Goal: Navigation & Orientation: Find specific page/section

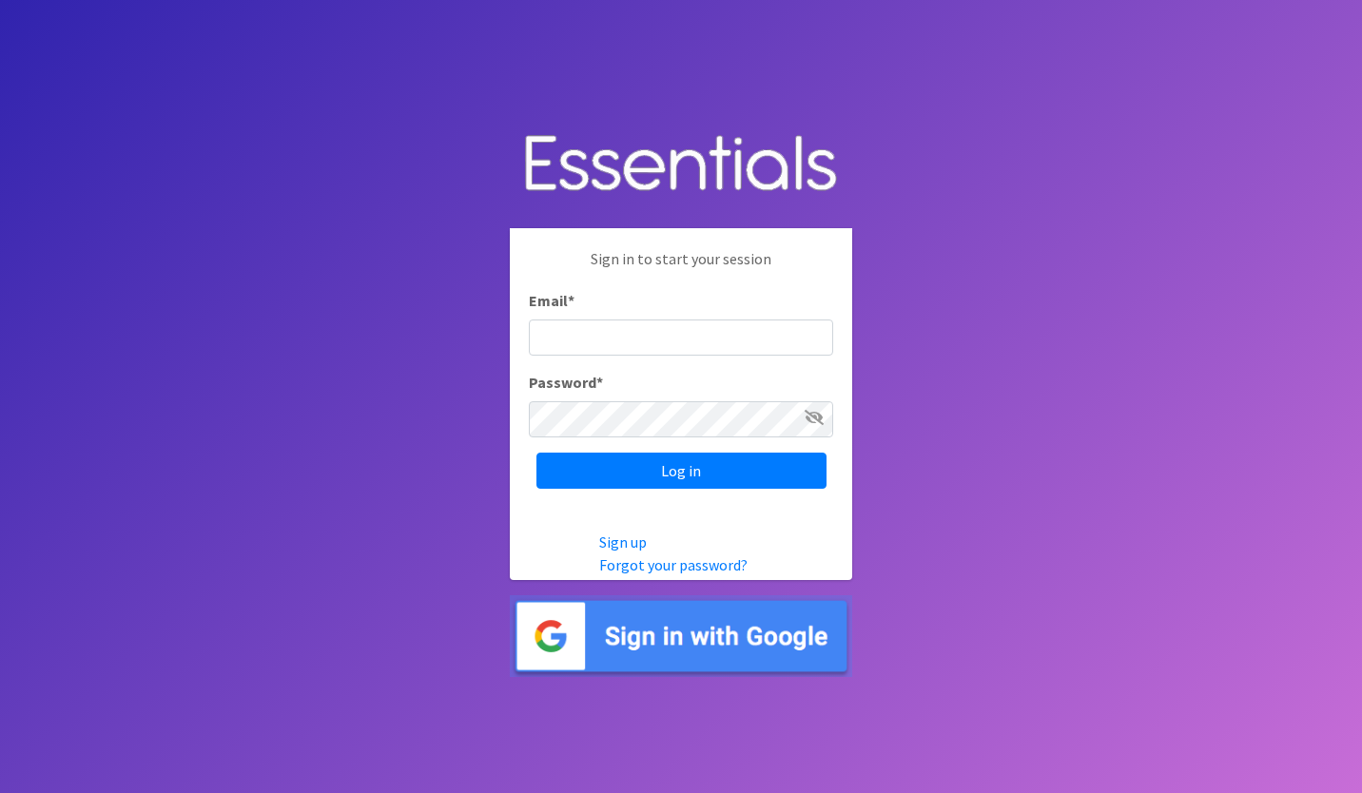
type input "[PERSON_NAME][EMAIL_ADDRESS][PERSON_NAME][DOMAIN_NAME]"
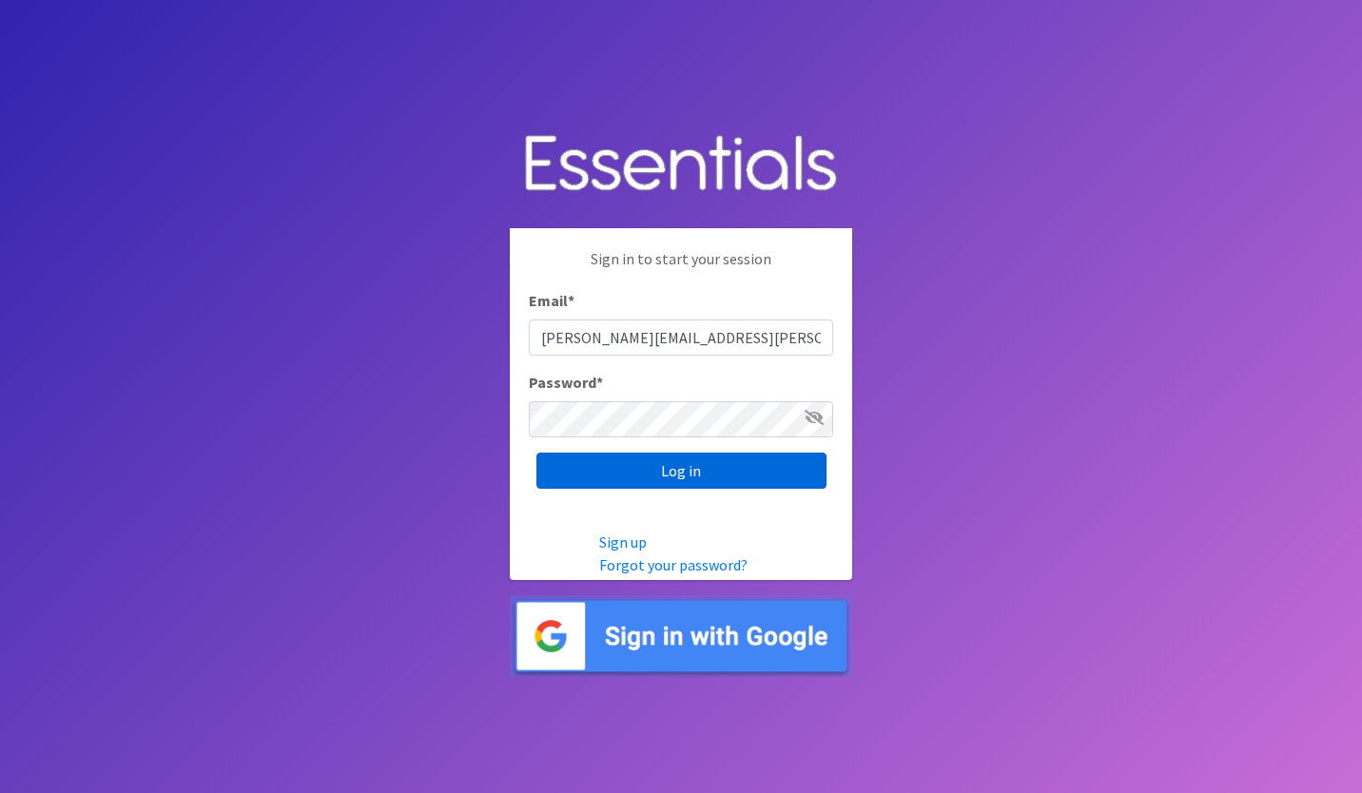
click at [616, 465] on input "Log in" at bounding box center [681, 471] width 290 height 36
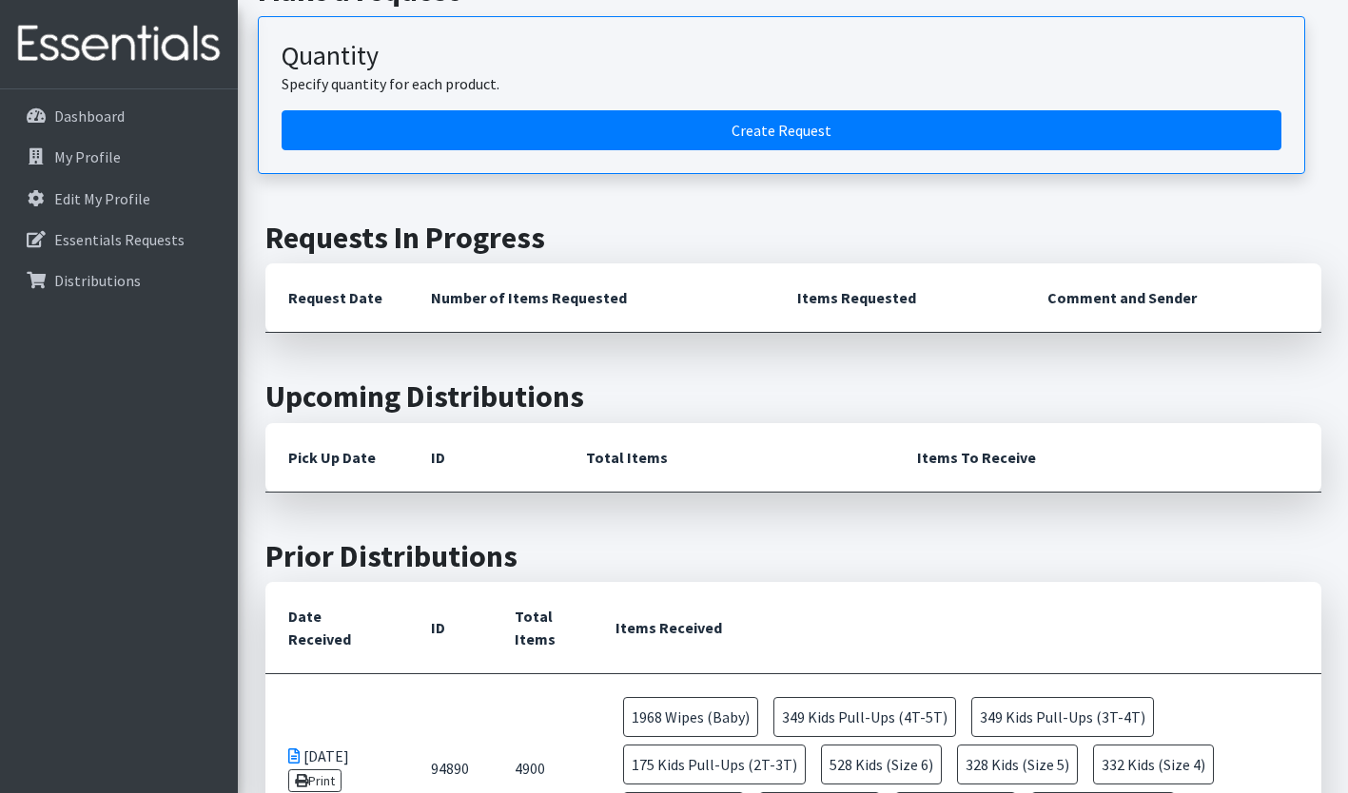
scroll to position [298, 0]
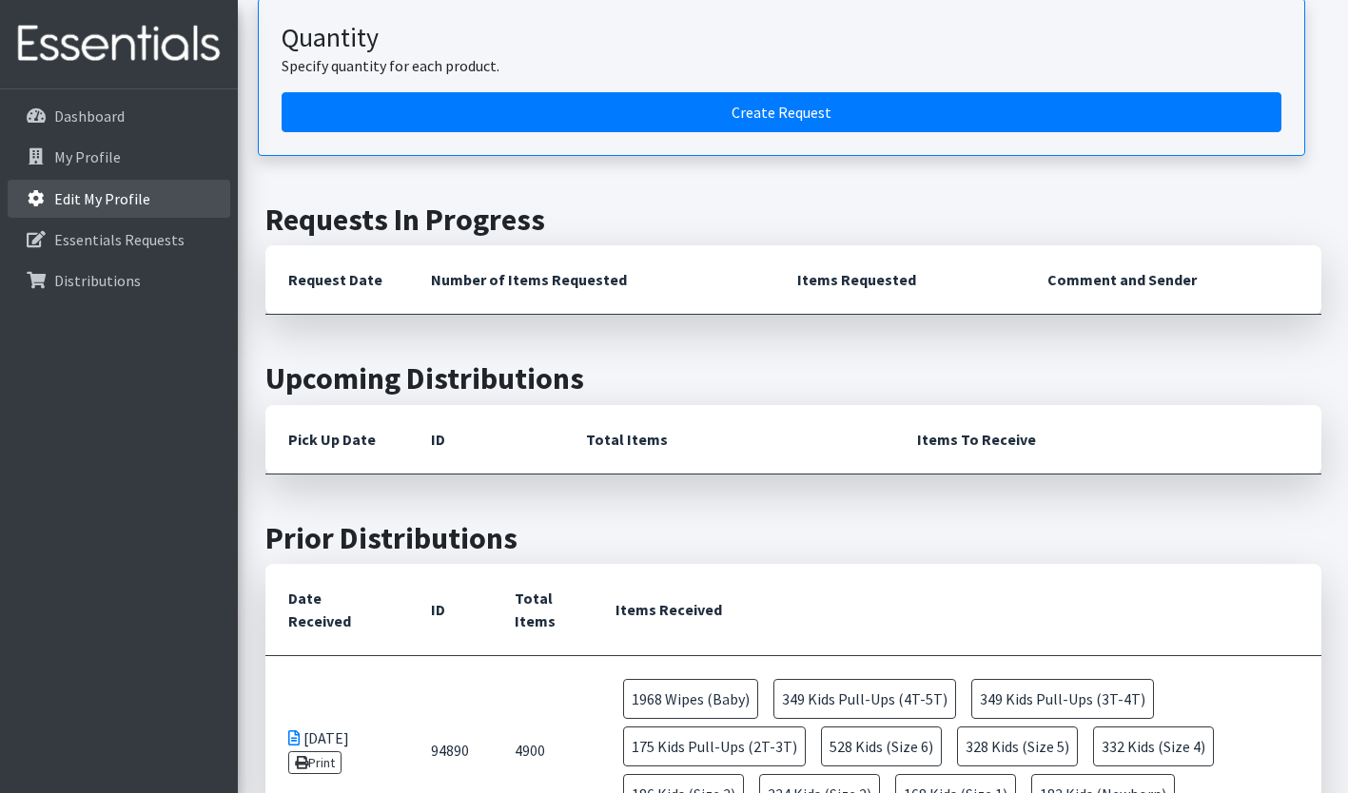
click at [152, 189] on link "Edit My Profile" at bounding box center [119, 199] width 223 height 38
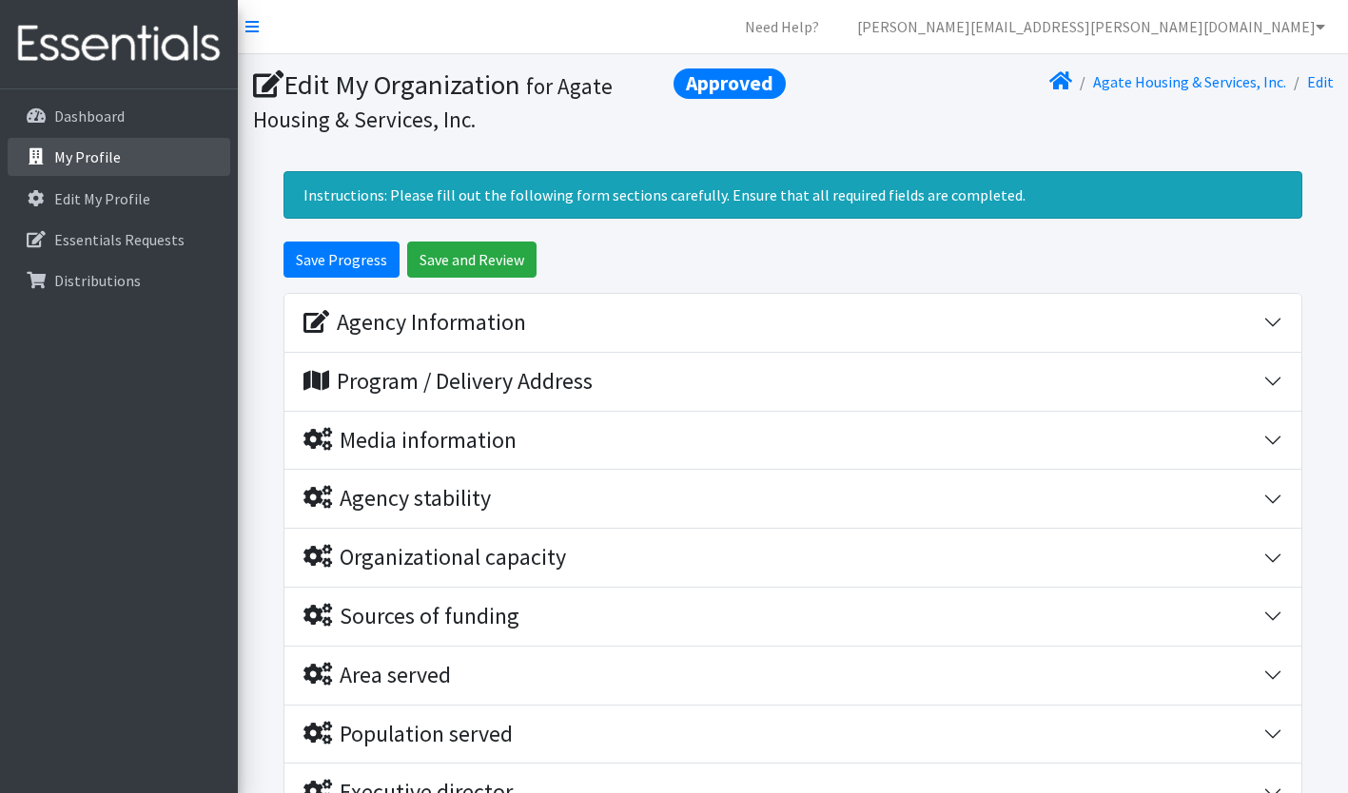
click at [134, 161] on link "My Profile" at bounding box center [119, 157] width 223 height 38
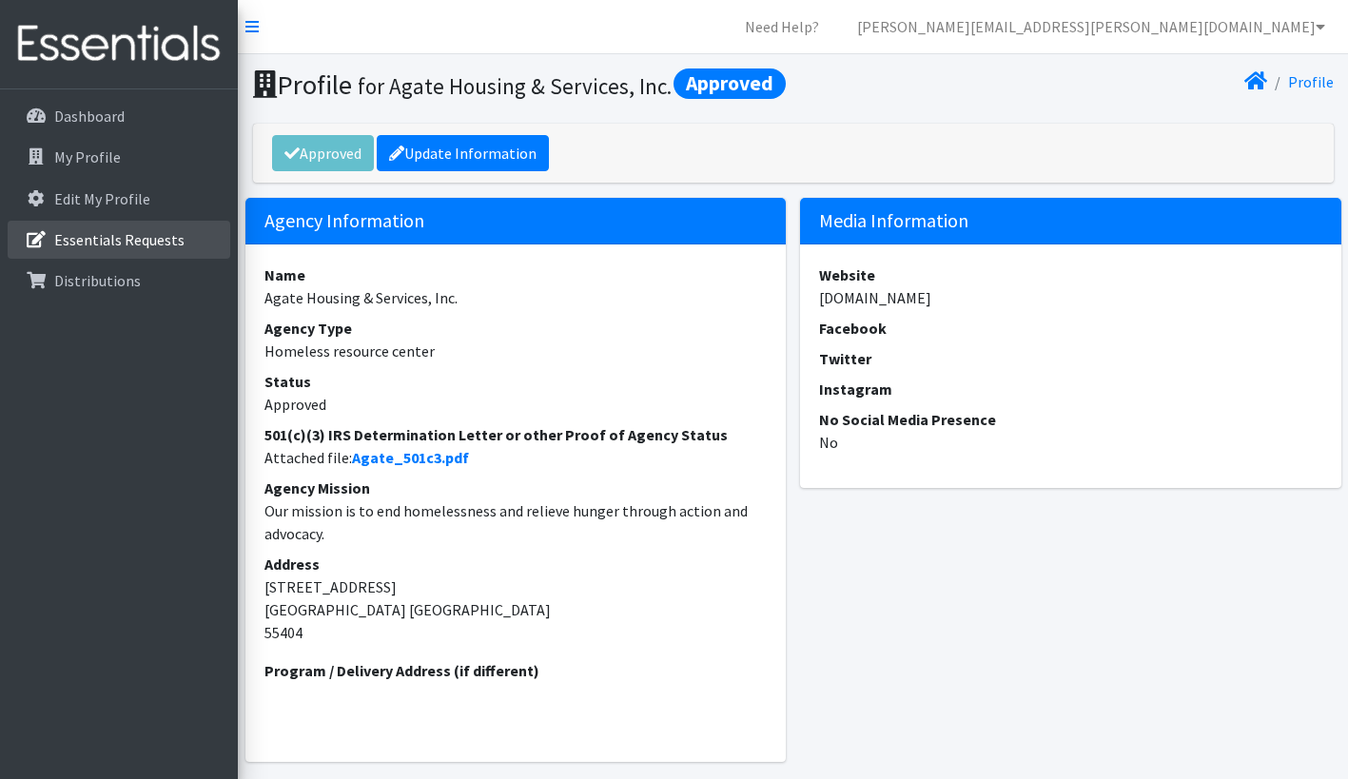
click at [112, 243] on p "Essentials Requests" at bounding box center [119, 239] width 130 height 19
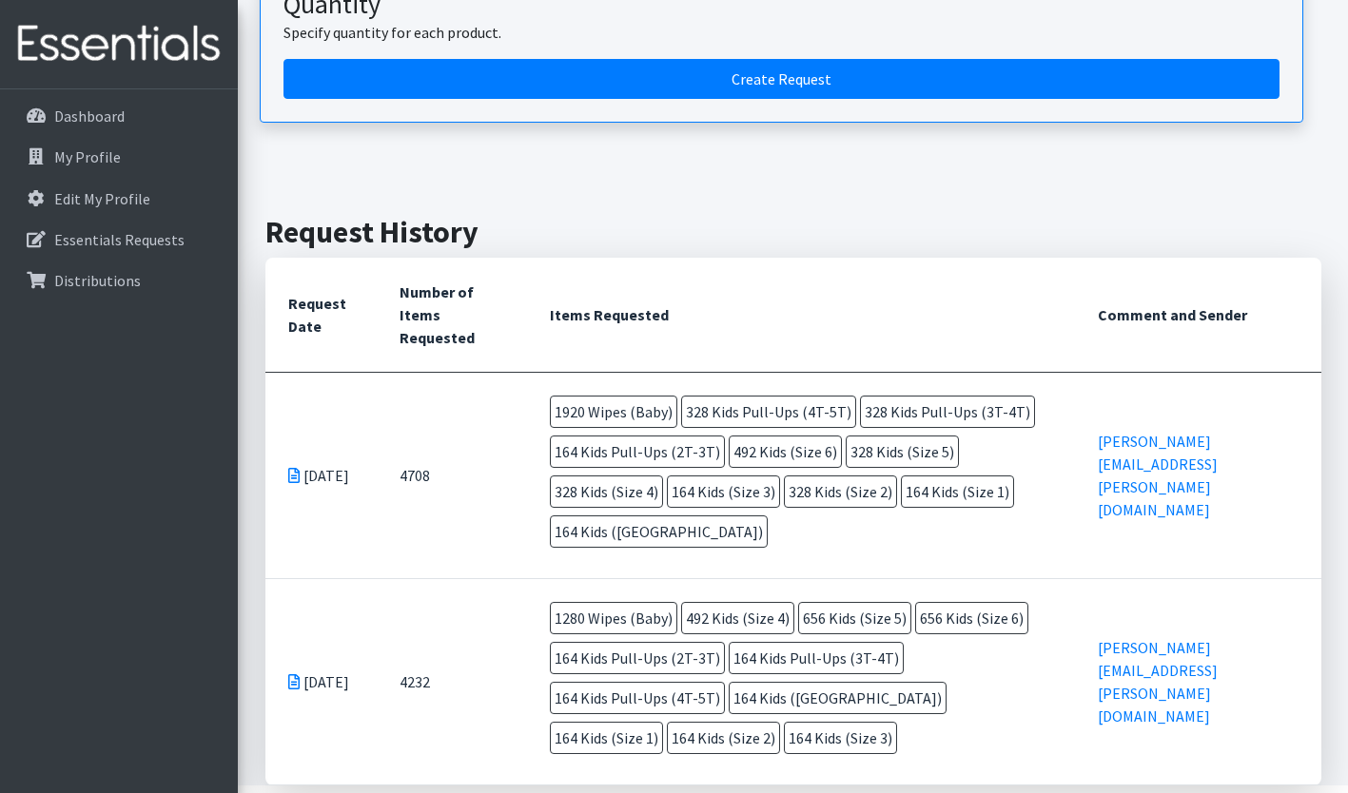
scroll to position [390, 0]
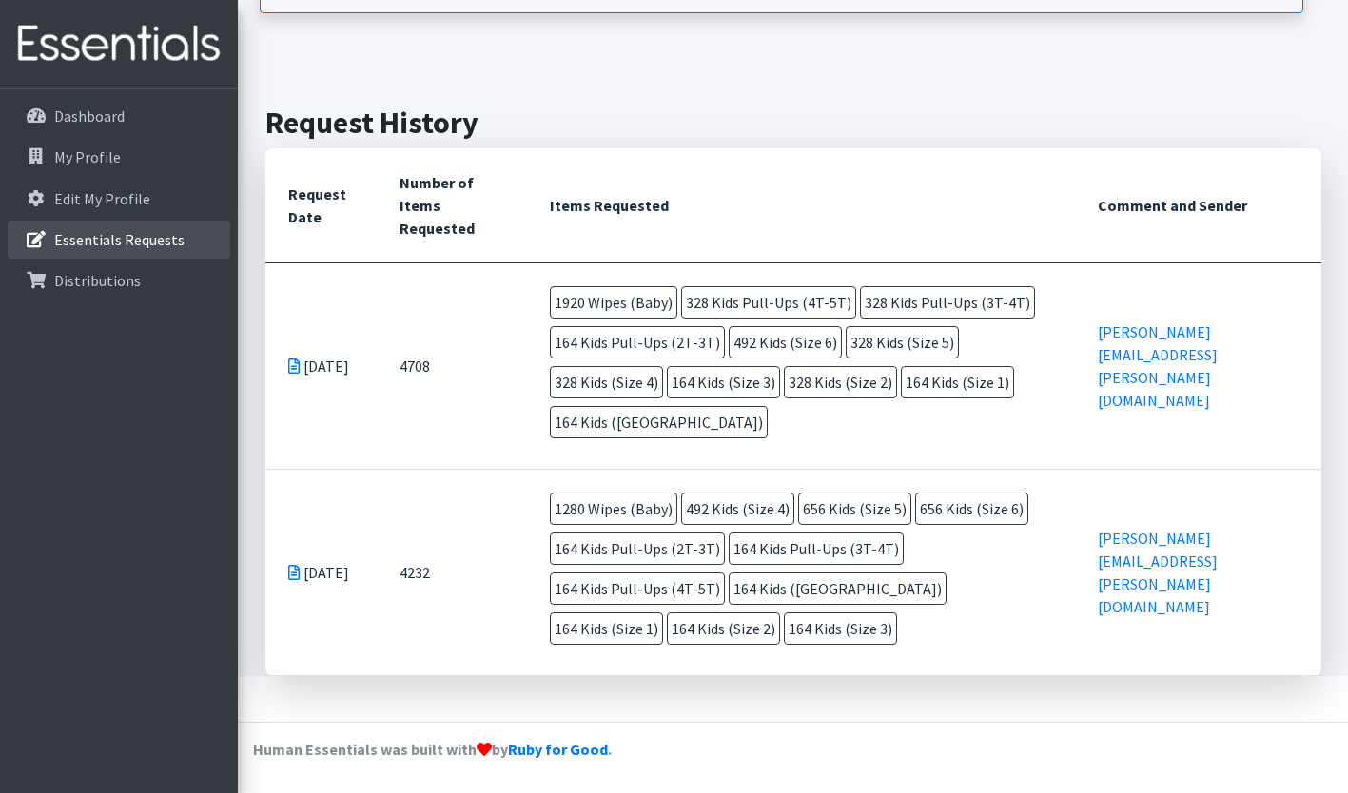
click at [128, 243] on p "Essentials Requests" at bounding box center [119, 239] width 130 height 19
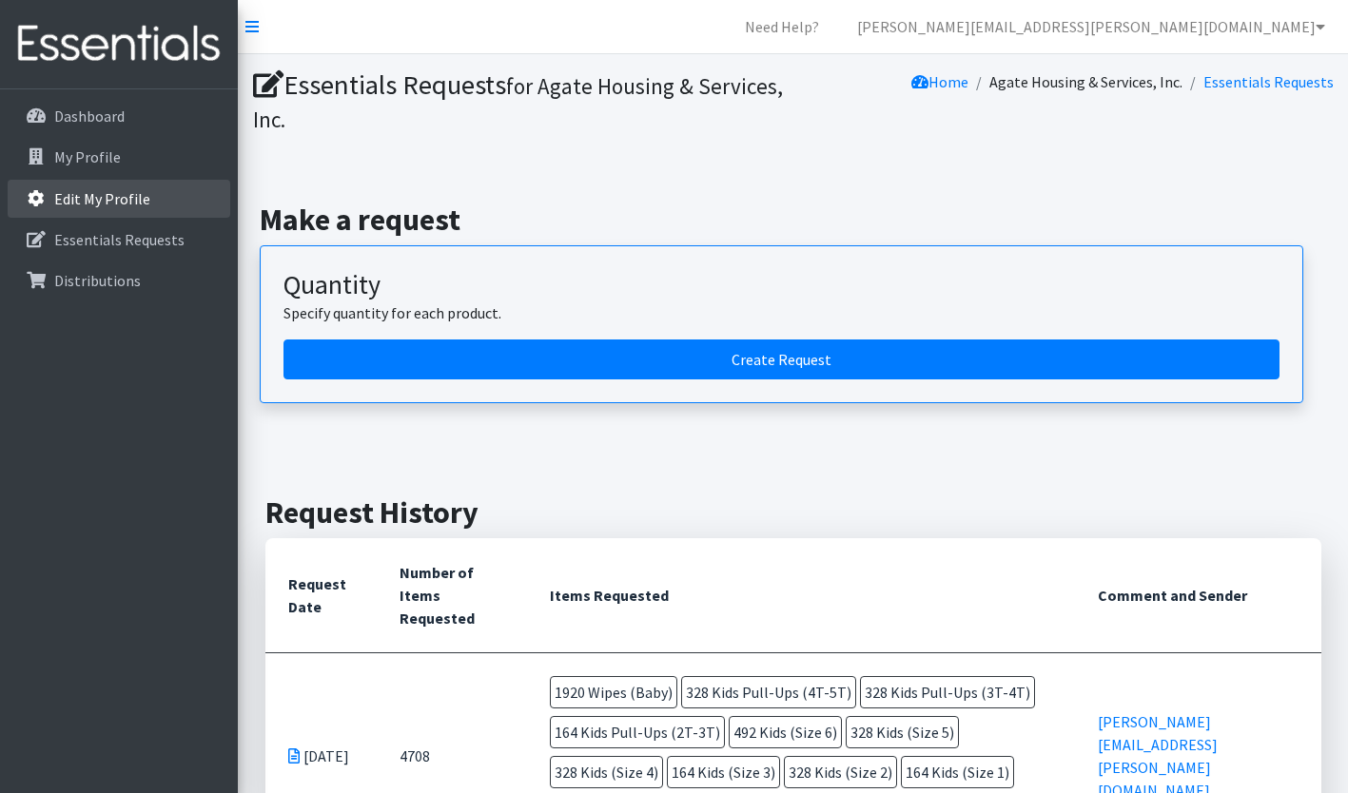
click at [132, 201] on p "Edit My Profile" at bounding box center [102, 198] width 96 height 19
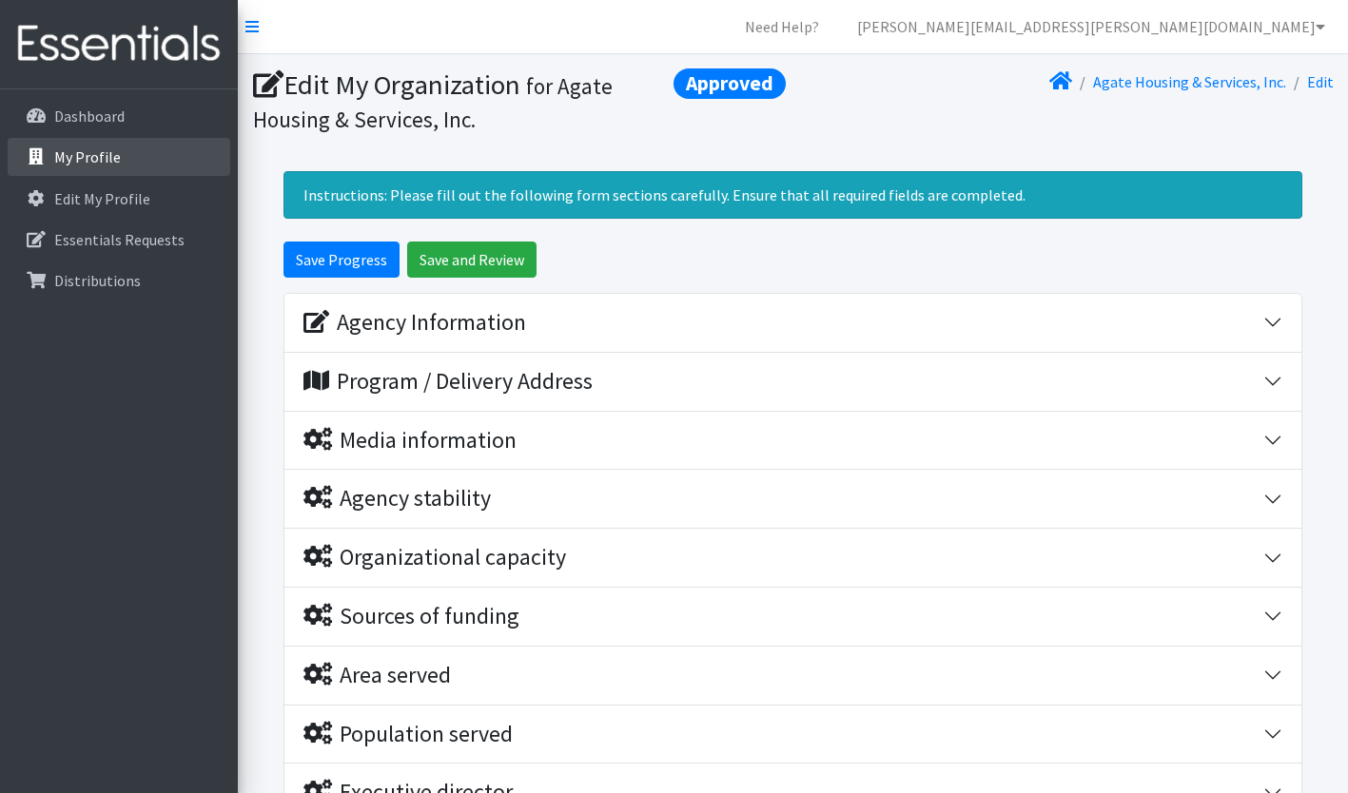
click at [140, 170] on link "My Profile" at bounding box center [119, 157] width 223 height 38
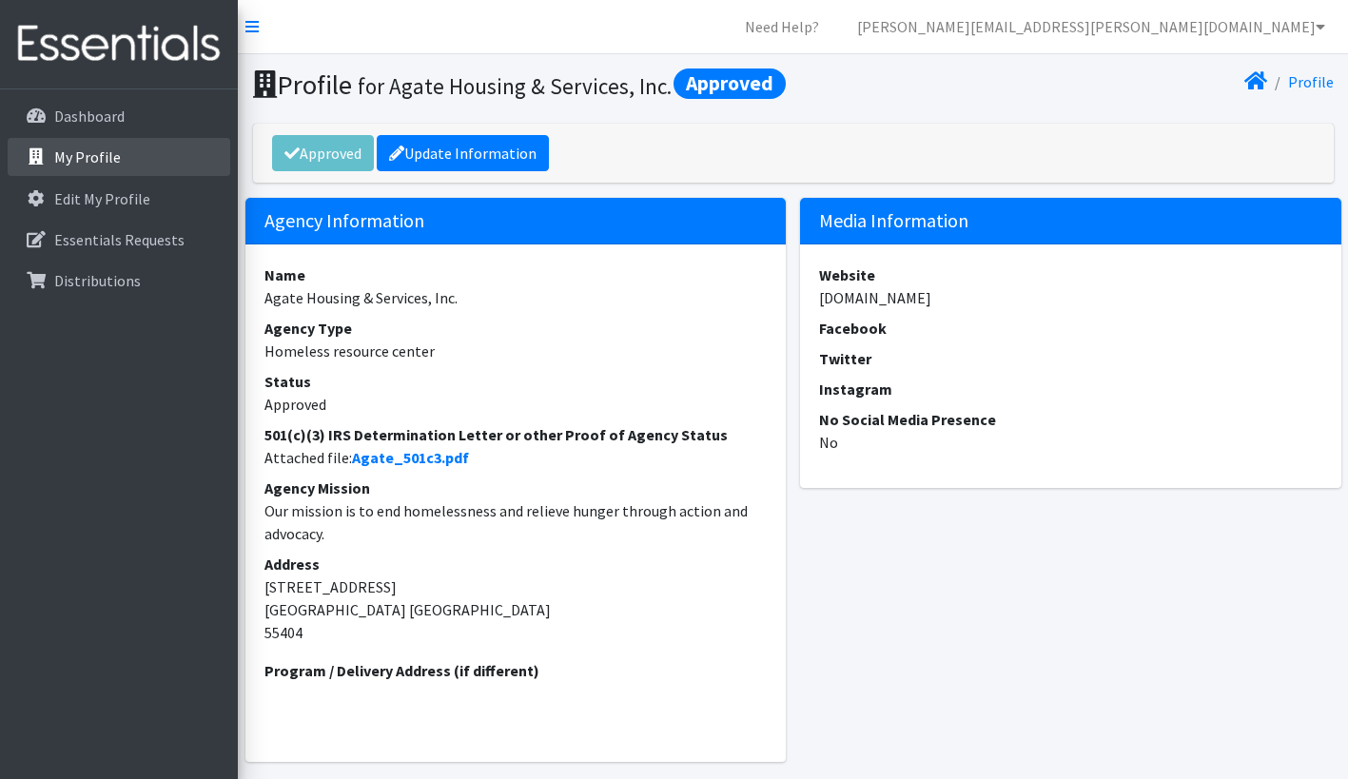
click at [150, 146] on link "My Profile" at bounding box center [119, 157] width 223 height 38
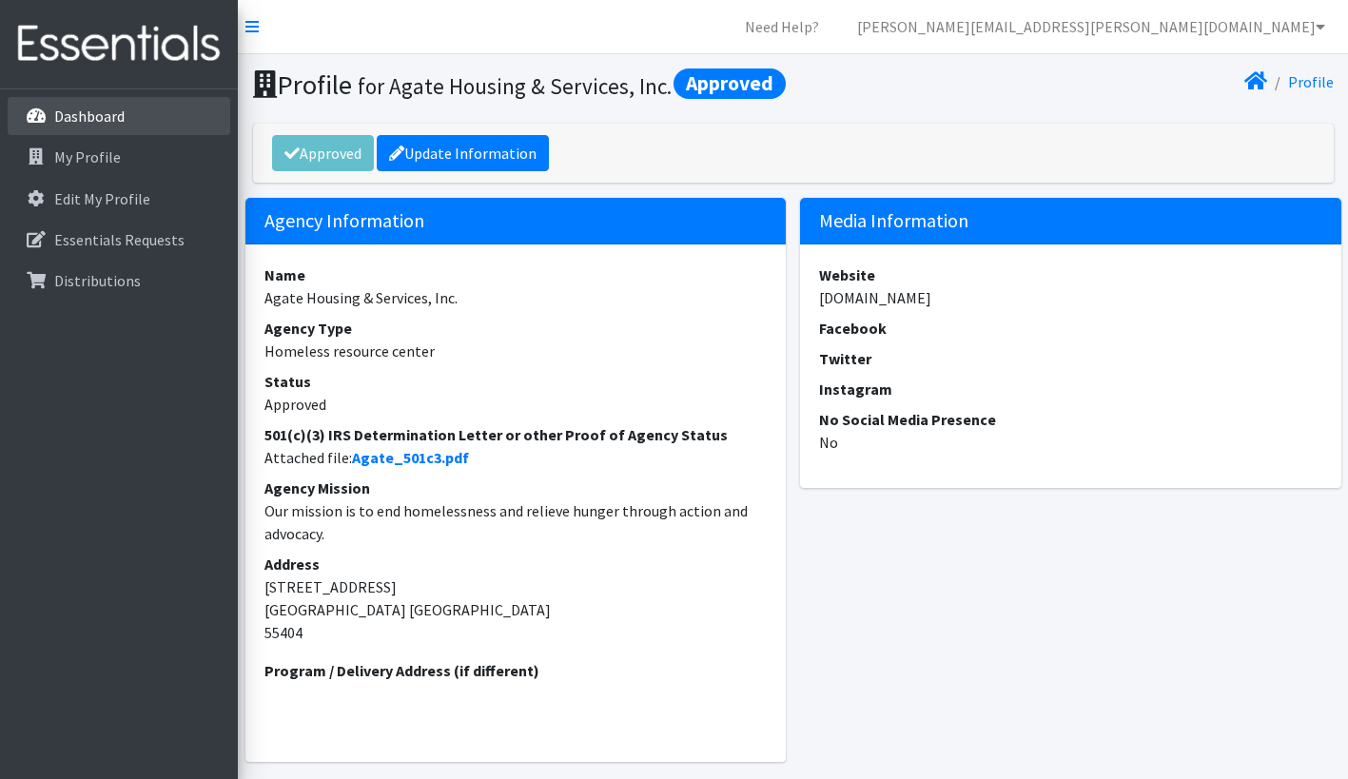
click at [165, 121] on link "Dashboard" at bounding box center [119, 116] width 223 height 38
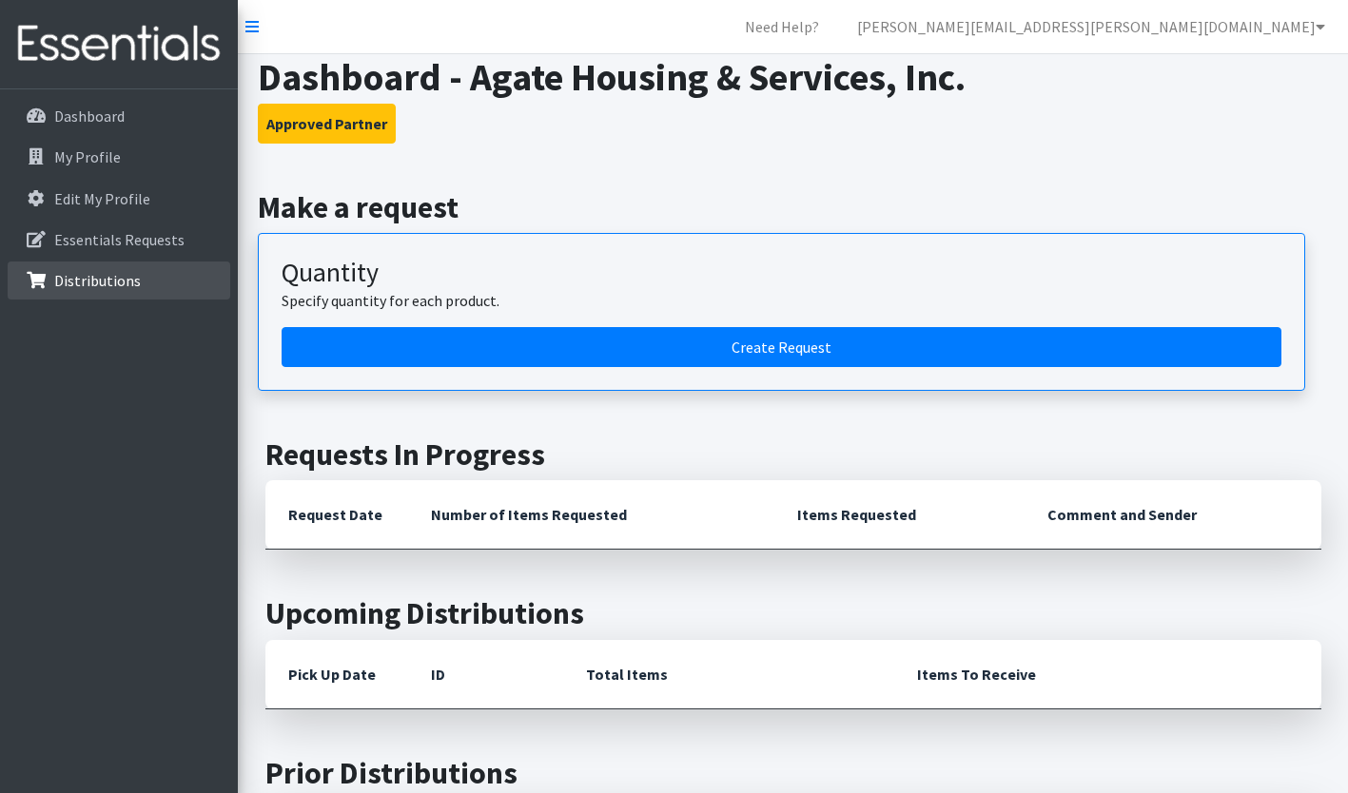
click at [112, 288] on p "Distributions" at bounding box center [97, 280] width 87 height 19
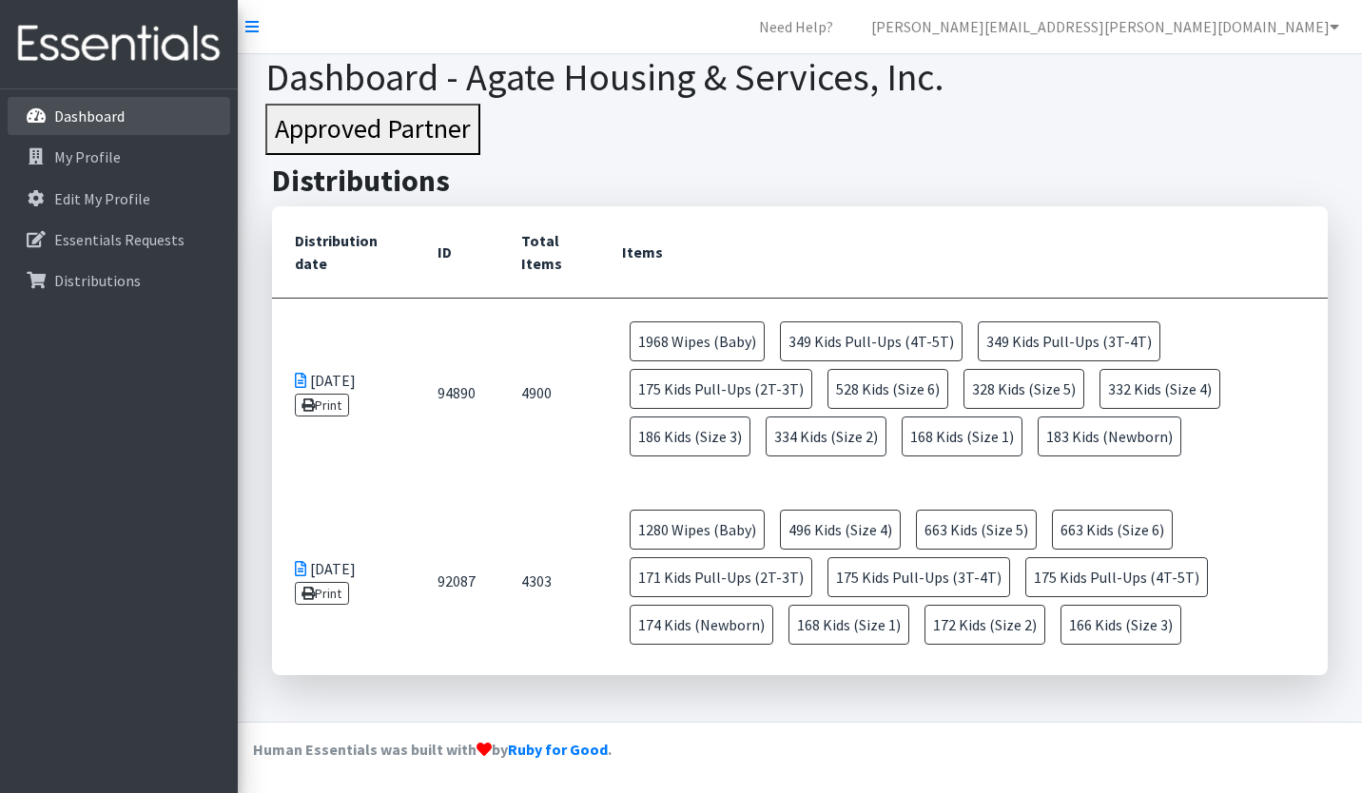
click at [109, 110] on p "Dashboard" at bounding box center [89, 116] width 70 height 19
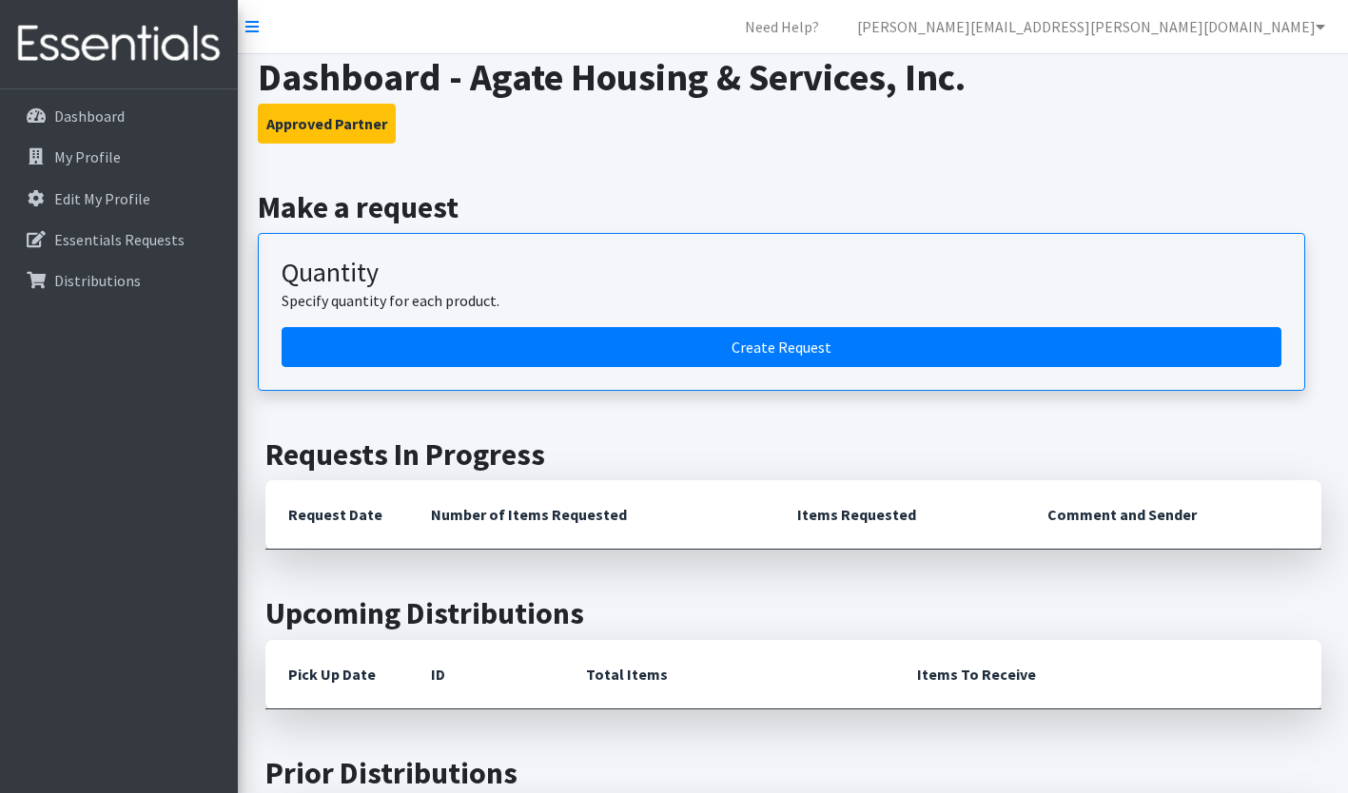
scroll to position [134, 0]
